Goal: Task Accomplishment & Management: Manage account settings

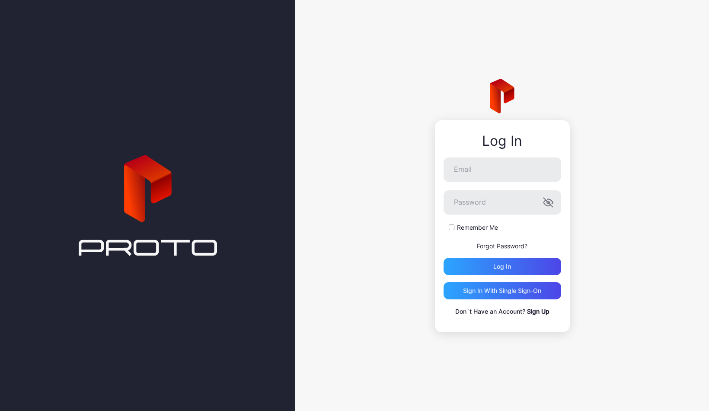
type input "**********"
click at [485, 263] on div "Log in" at bounding box center [503, 266] width 118 height 17
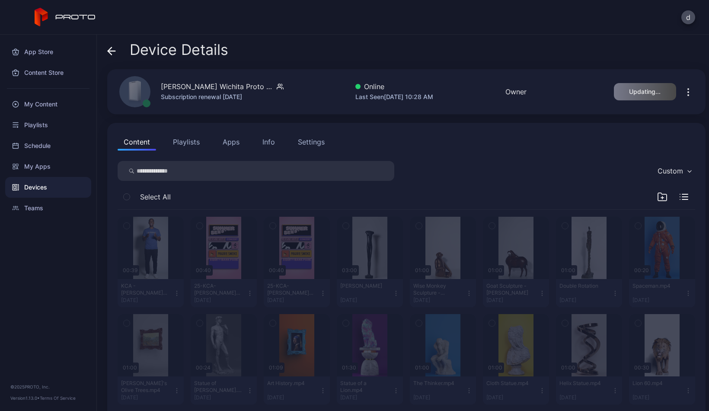
click at [188, 145] on button "Playlists" at bounding box center [186, 141] width 39 height 17
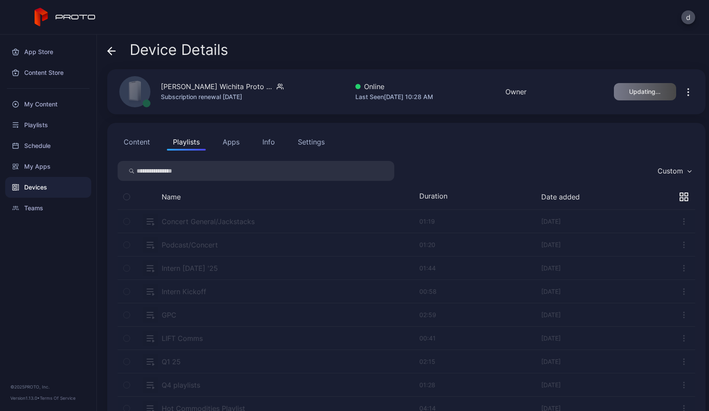
click at [231, 141] on button "Apps" at bounding box center [231, 141] width 29 height 17
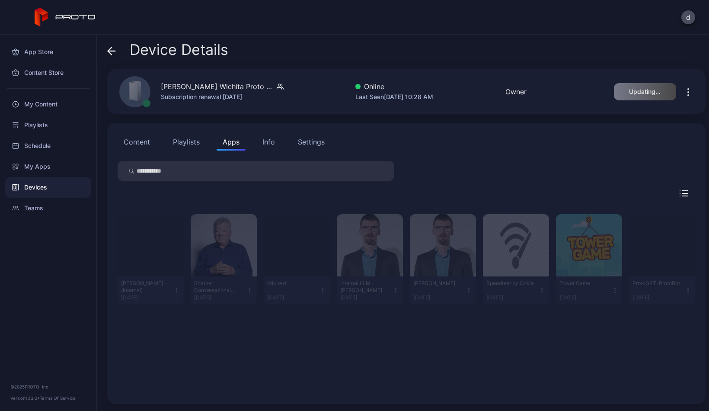
click at [272, 143] on div "Info" at bounding box center [269, 142] width 13 height 10
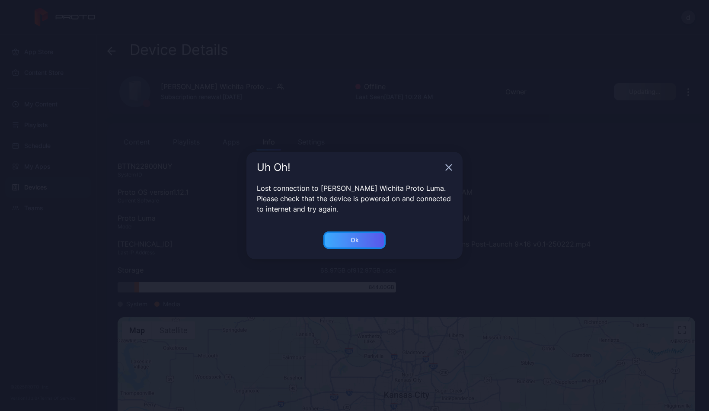
click at [368, 244] on div "Ok" at bounding box center [354, 239] width 62 height 17
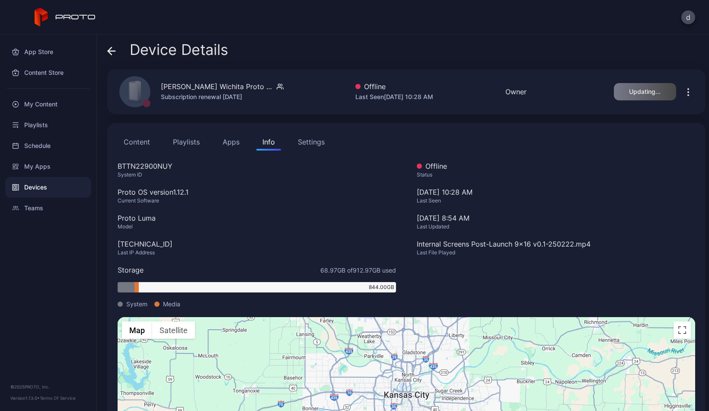
click at [142, 141] on button "Content" at bounding box center [137, 141] width 38 height 17
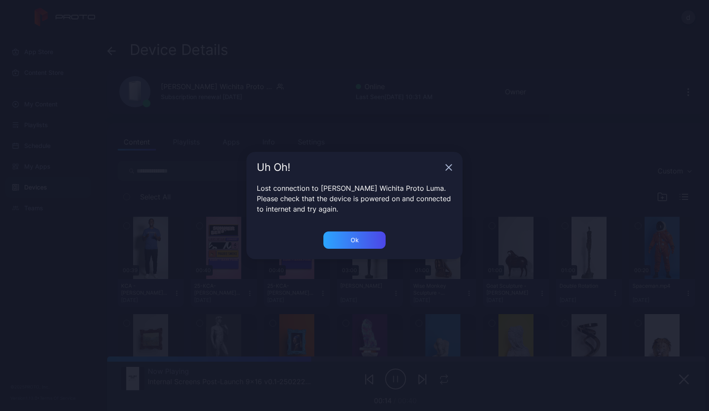
click at [118, 133] on button "Content" at bounding box center [137, 141] width 38 height 17
click at [348, 240] on div "Ok" at bounding box center [354, 239] width 62 height 17
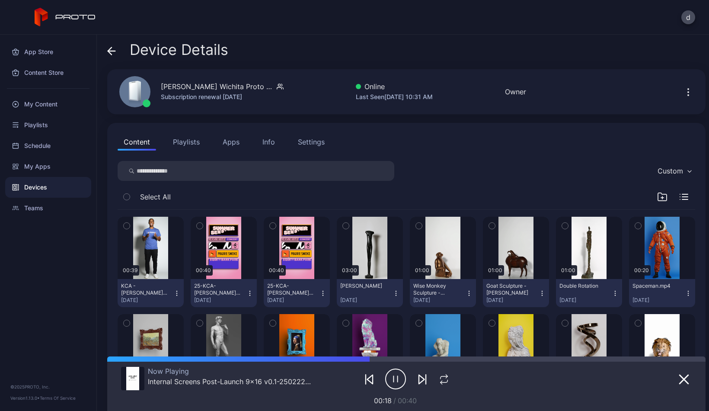
click at [315, 143] on div "Settings" at bounding box center [311, 142] width 27 height 10
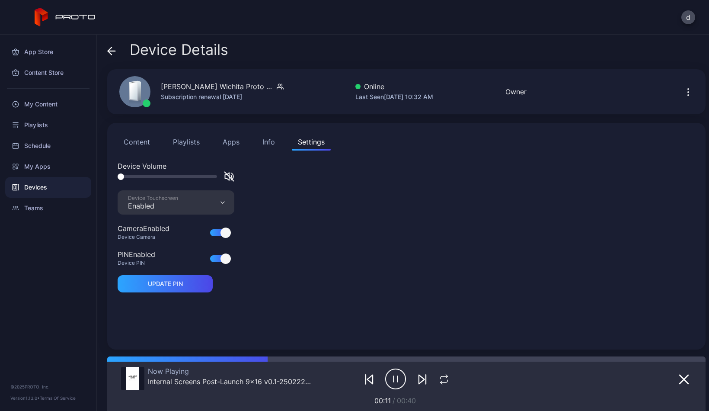
click at [222, 205] on div "Device Touchscreen Enabled" at bounding box center [176, 202] width 117 height 24
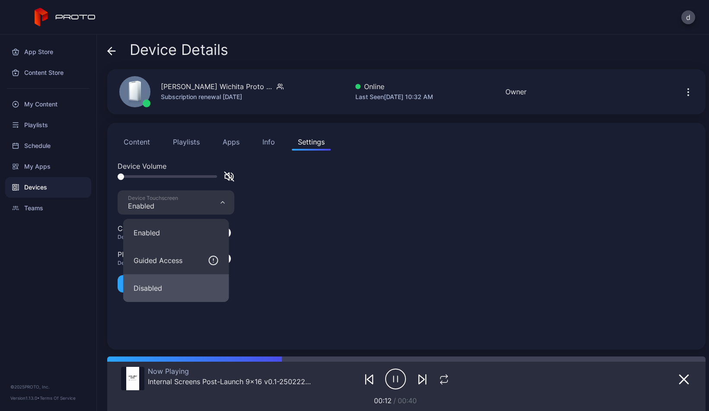
click at [190, 278] on button "Disabled" at bounding box center [176, 288] width 106 height 28
